Goal: Task Accomplishment & Management: Complete application form

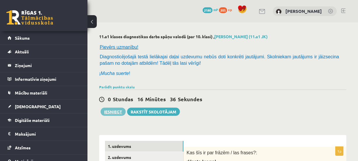
scroll to position [10, 0]
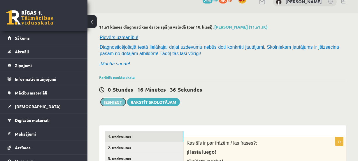
click at [119, 104] on button "Iesniegt" at bounding box center [113, 102] width 25 height 8
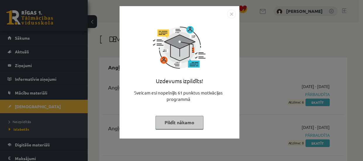
click at [192, 123] on button "Pildīt nākamo" at bounding box center [179, 122] width 48 height 13
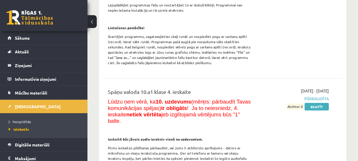
scroll to position [4086, 0]
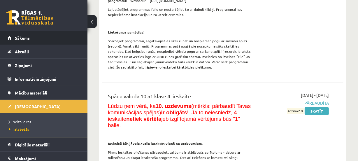
click at [65, 31] on link "Sākums" at bounding box center [44, 37] width 73 height 13
